Goal: Transaction & Acquisition: Subscribe to service/newsletter

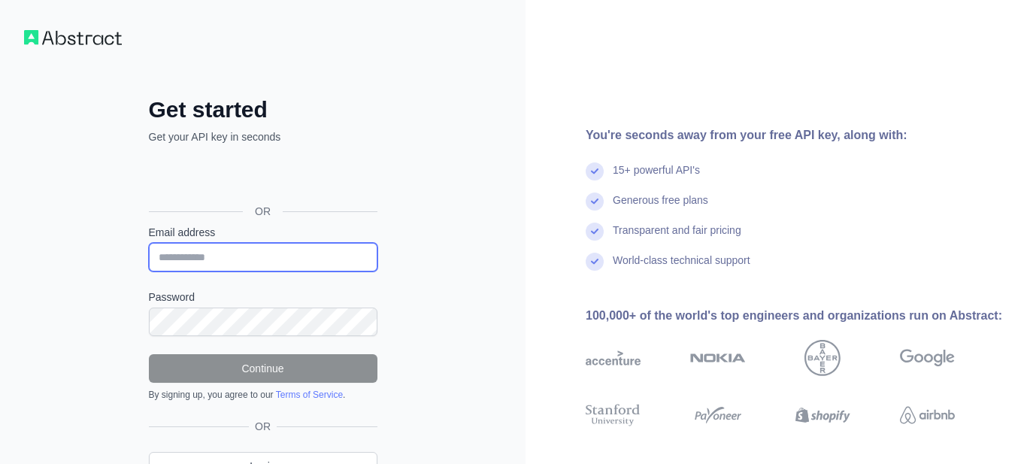
click at [217, 264] on input "Email address" at bounding box center [263, 257] width 229 height 29
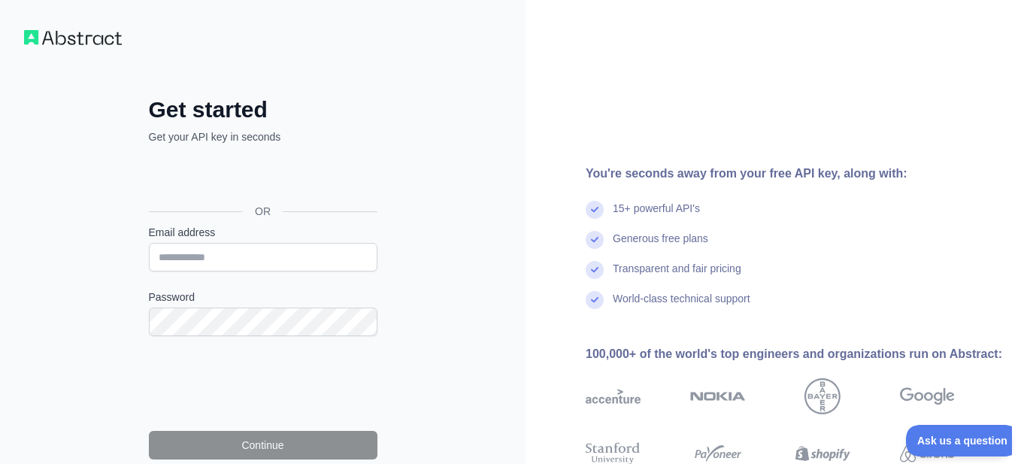
click at [268, 180] on div "Mag-sign in gamit ang Google. Magbubukas sa bagong tab" at bounding box center [262, 177] width 226 height 33
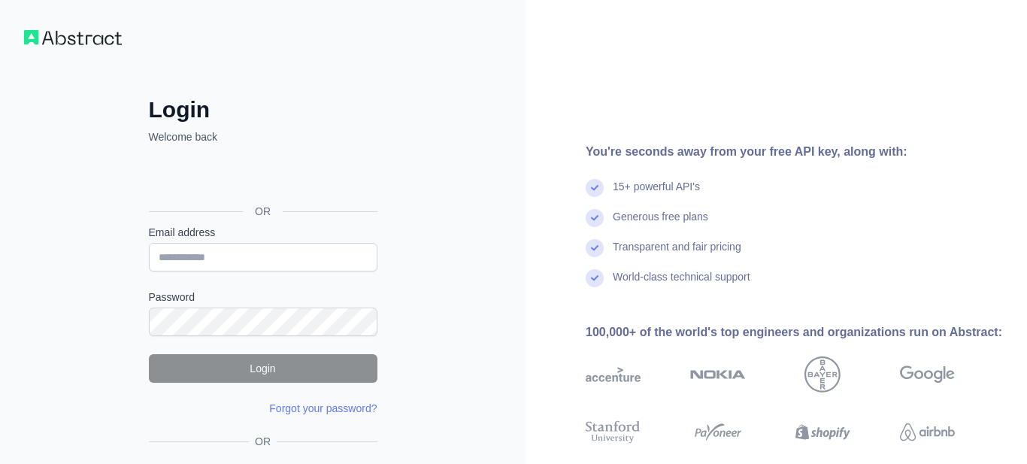
scroll to position [86, 0]
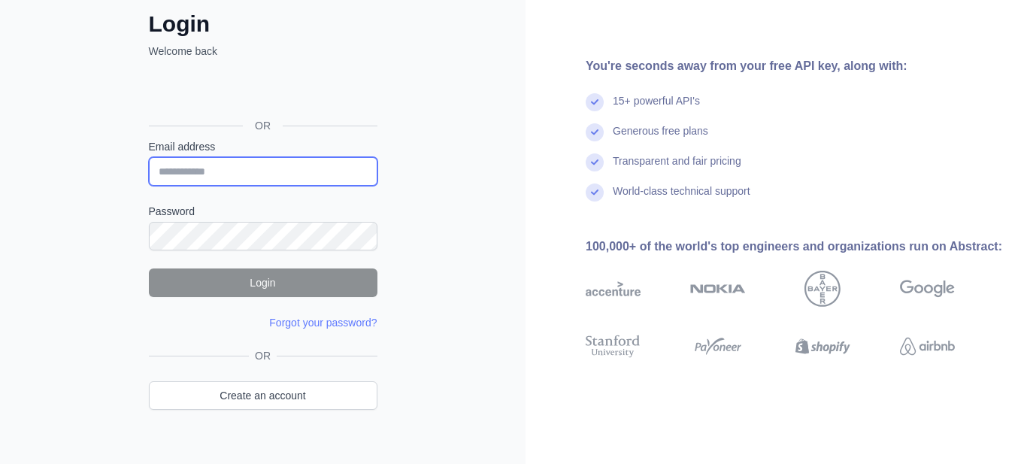
click at [256, 176] on input "Email address" at bounding box center [263, 171] width 229 height 29
type input "*"
click at [268, 83] on div "Mag-sign in gamit ang Google. Magbubukas sa bagong tab" at bounding box center [262, 91] width 226 height 33
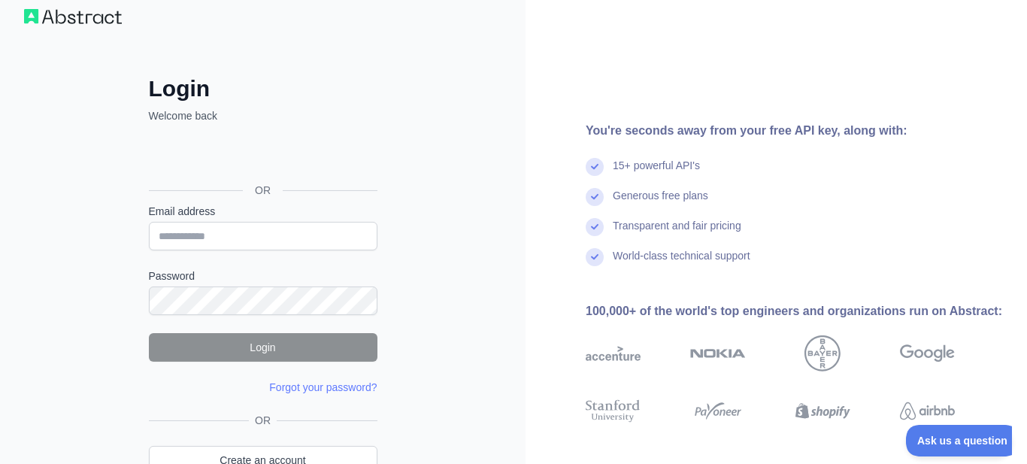
scroll to position [0, 0]
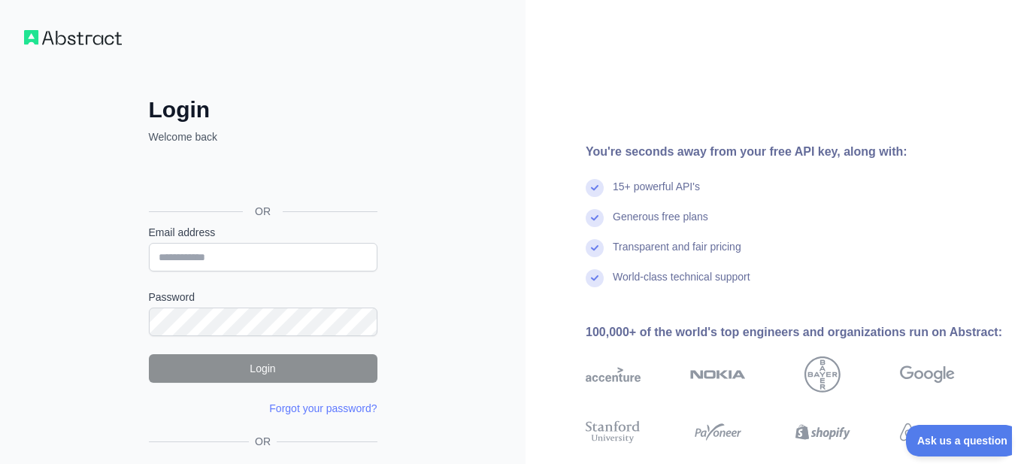
click at [786, 111] on div "You're seconds away from your free API key, along with: 15+ powerful API's Gene…" at bounding box center [776, 287] width 501 height 574
